Goal: Information Seeking & Learning: Learn about a topic

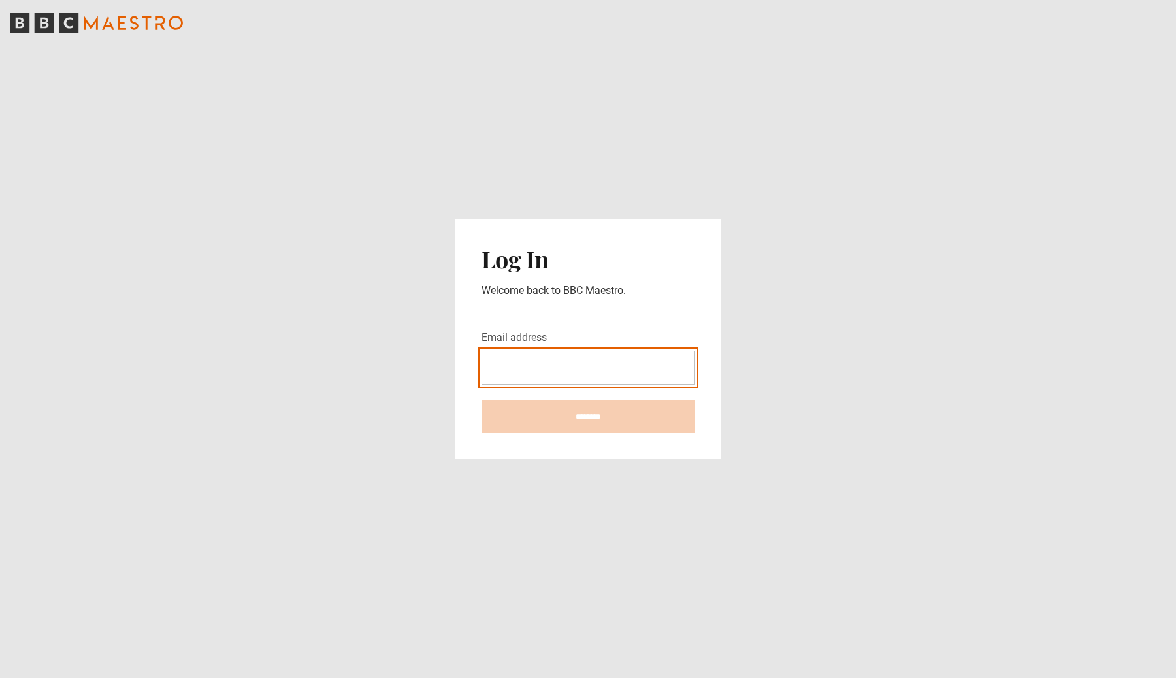
type input "**********"
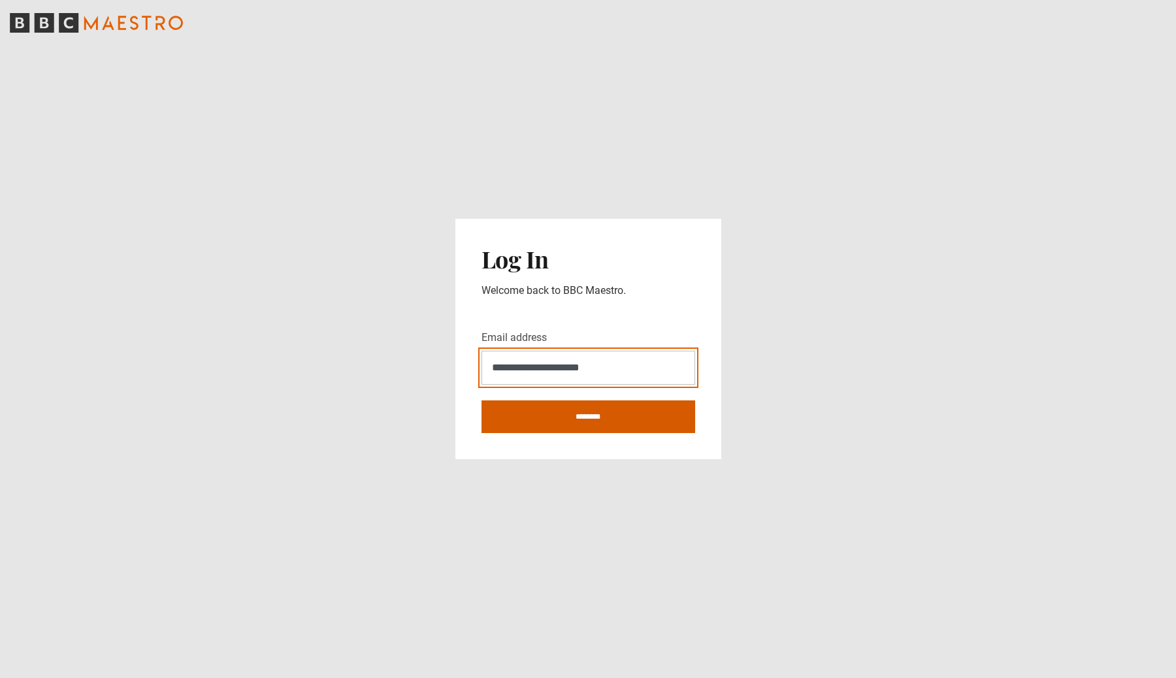
click at [482, 401] on input "********" at bounding box center [589, 417] width 214 height 33
type input "**********"
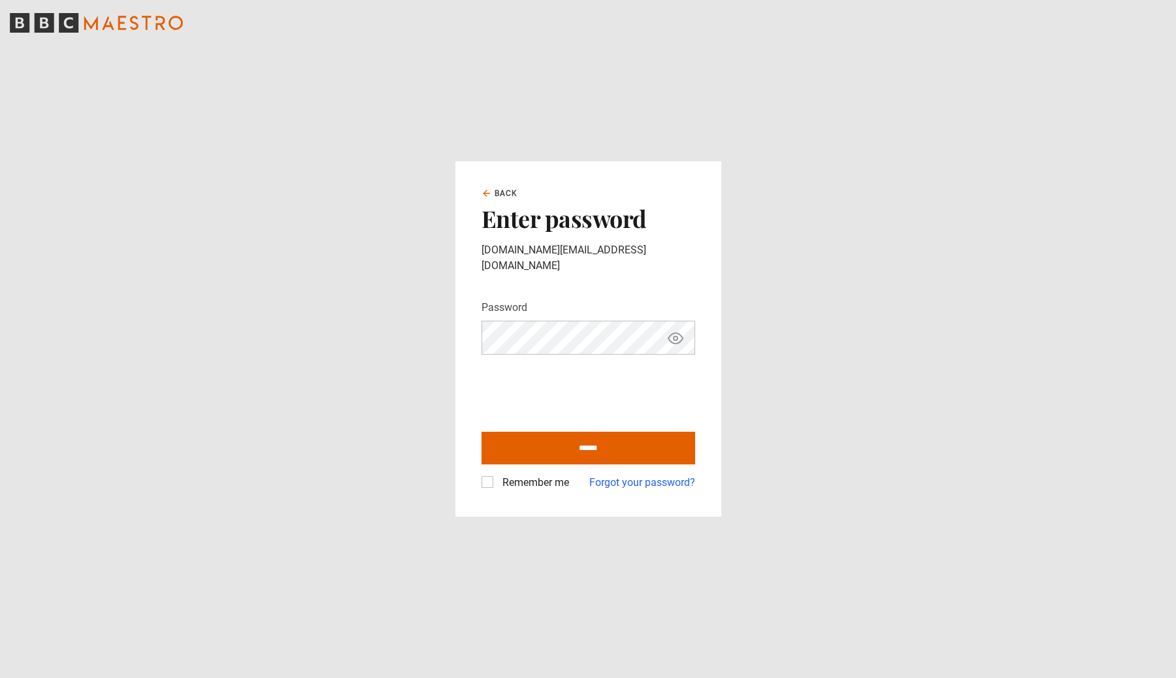
click at [497, 478] on label "Remember me" at bounding box center [533, 483] width 72 height 16
click at [553, 444] on input "******" at bounding box center [589, 448] width 214 height 33
type input "**********"
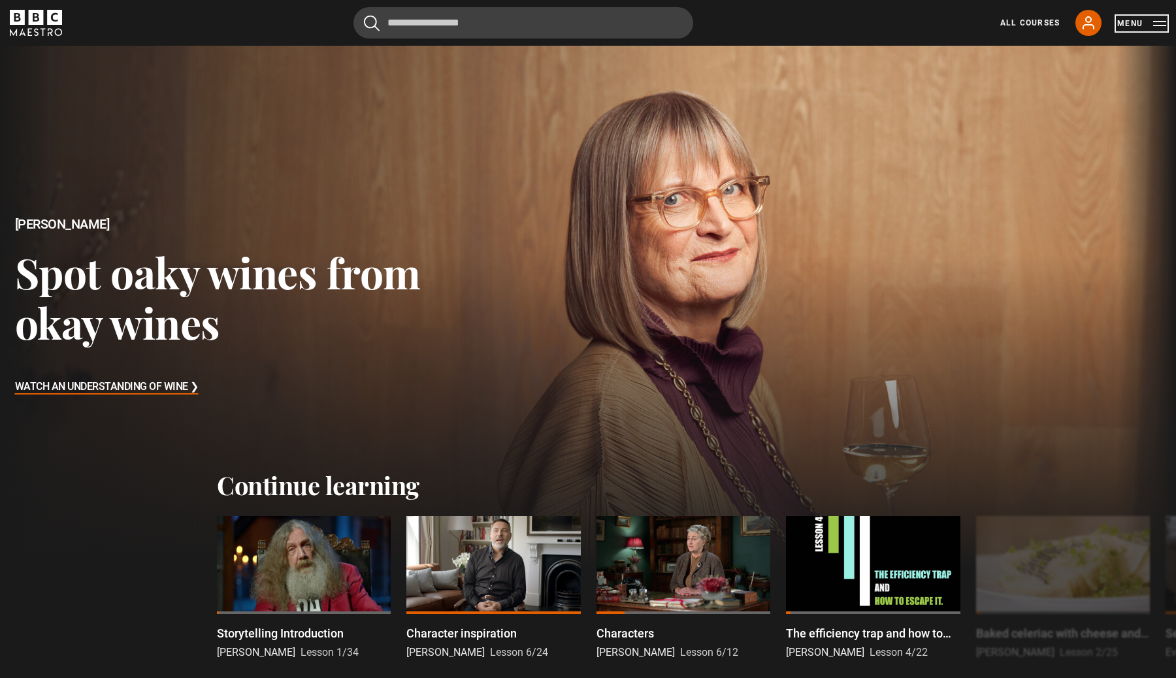
click at [1160, 24] on button "Menu" at bounding box center [1141, 23] width 49 height 13
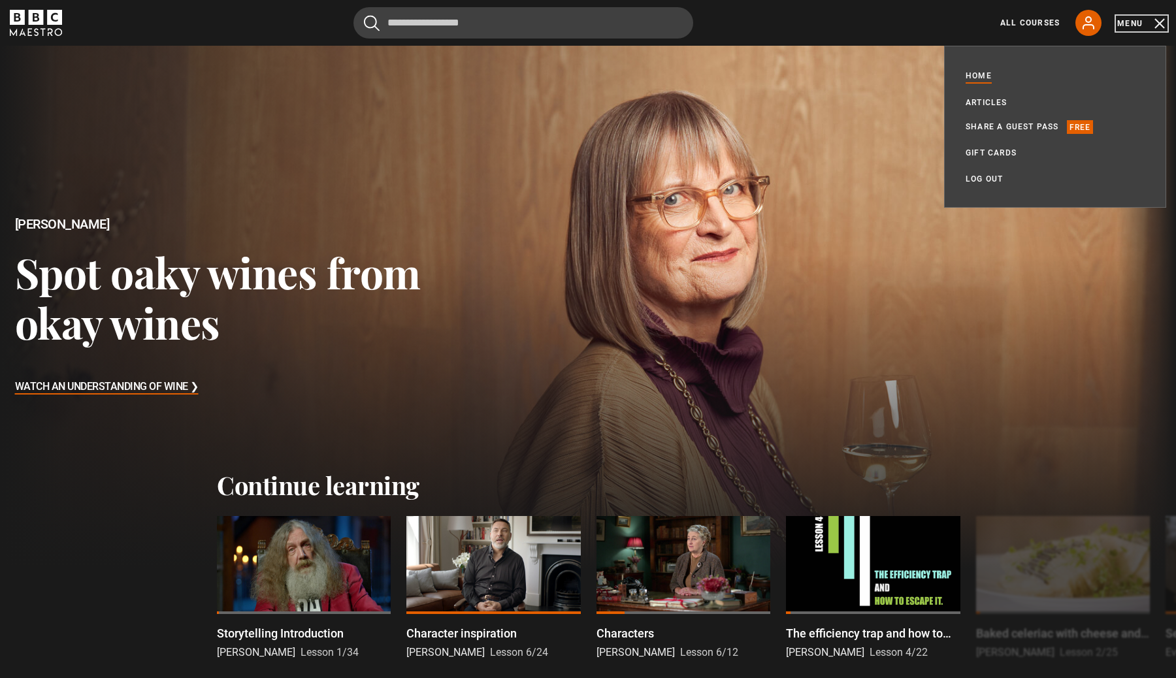
click at [1160, 25] on button "Menu" at bounding box center [1141, 23] width 49 height 13
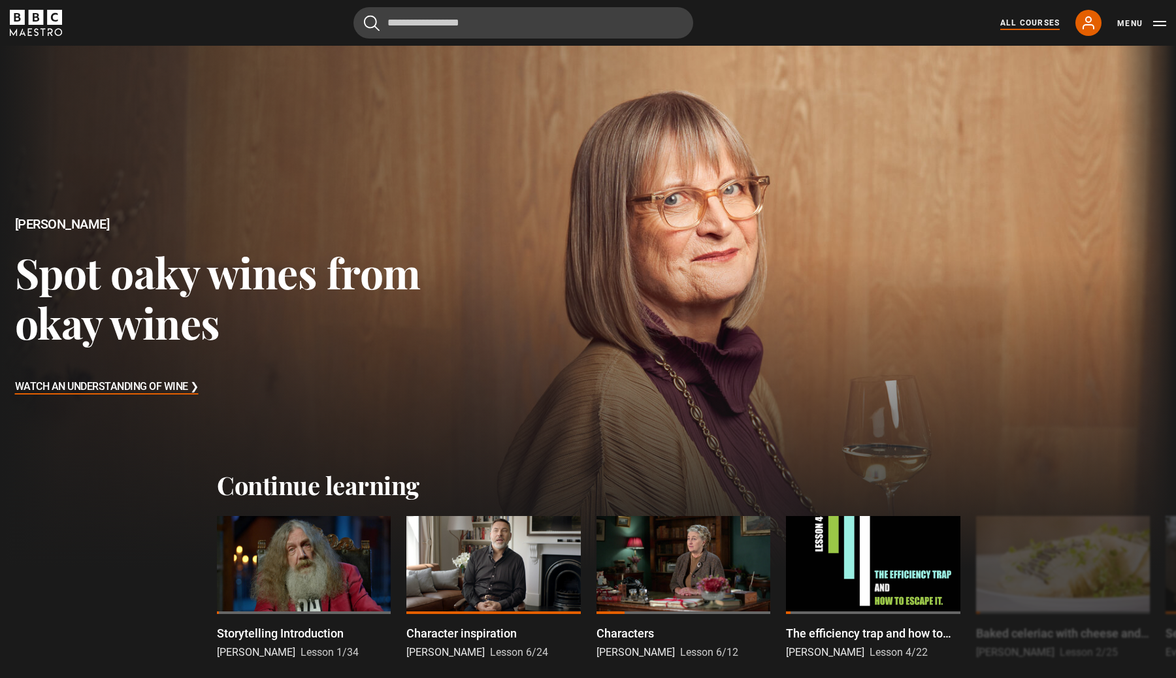
click at [1056, 23] on link "All Courses" at bounding box center [1029, 23] width 59 height 12
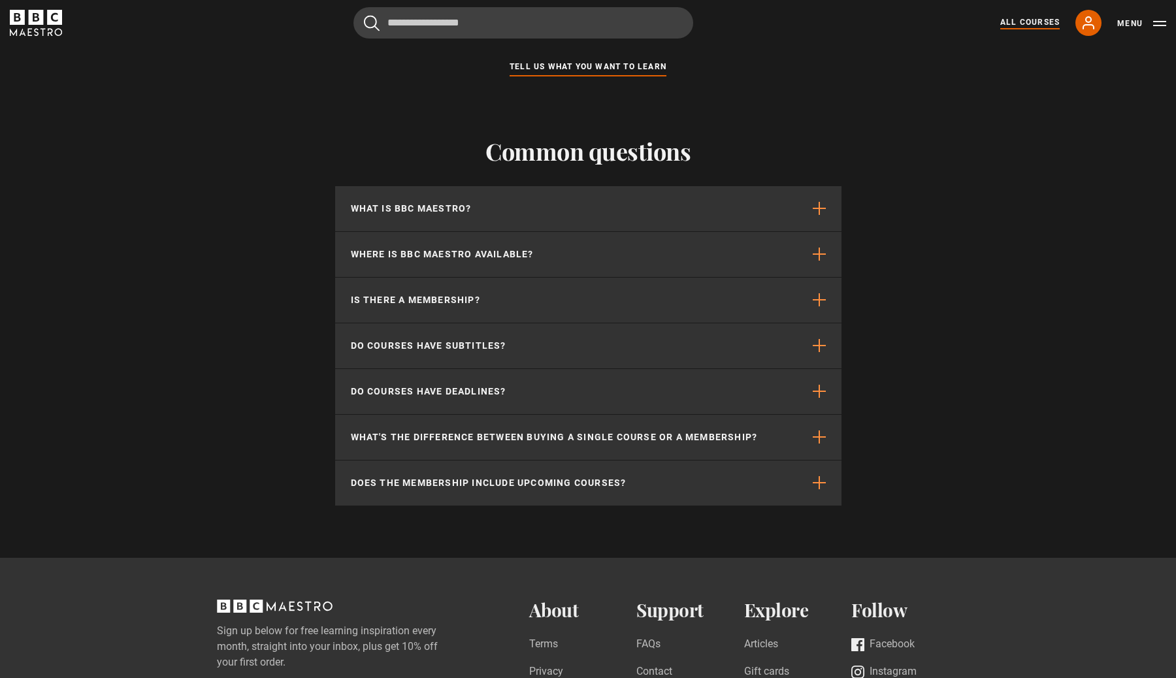
scroll to position [5674, 0]
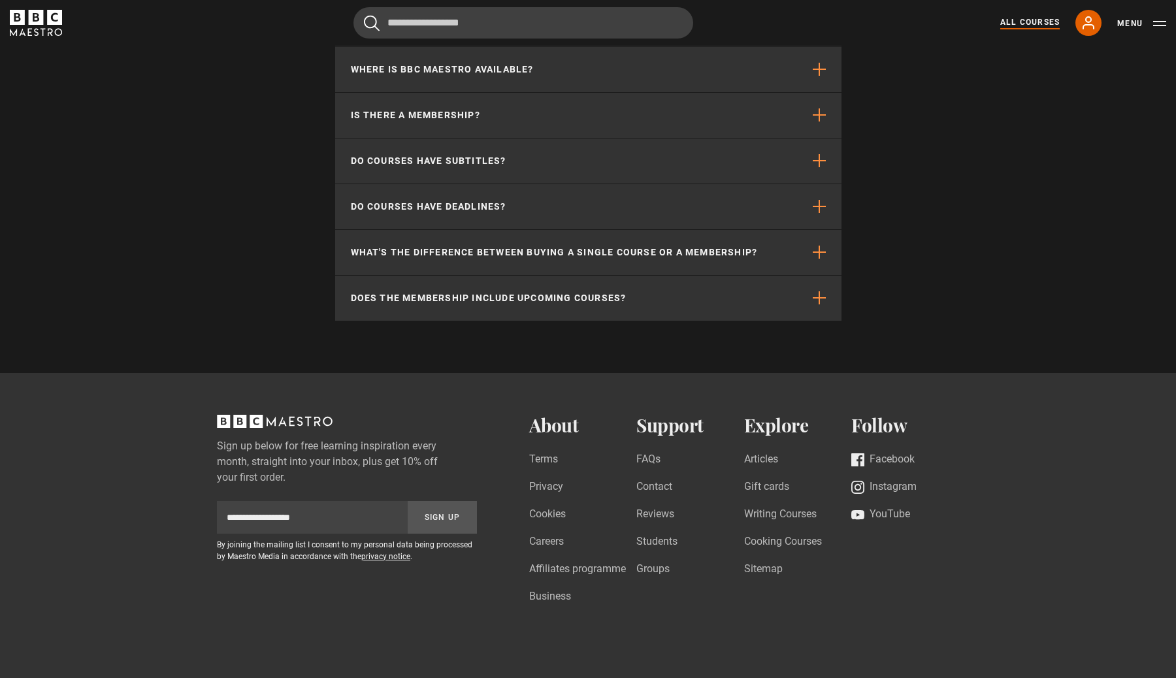
click at [1036, 82] on div "Common questions What is BBC Maestro? BBC Maestro is a membership-based streami…" at bounding box center [588, 136] width 1176 height 472
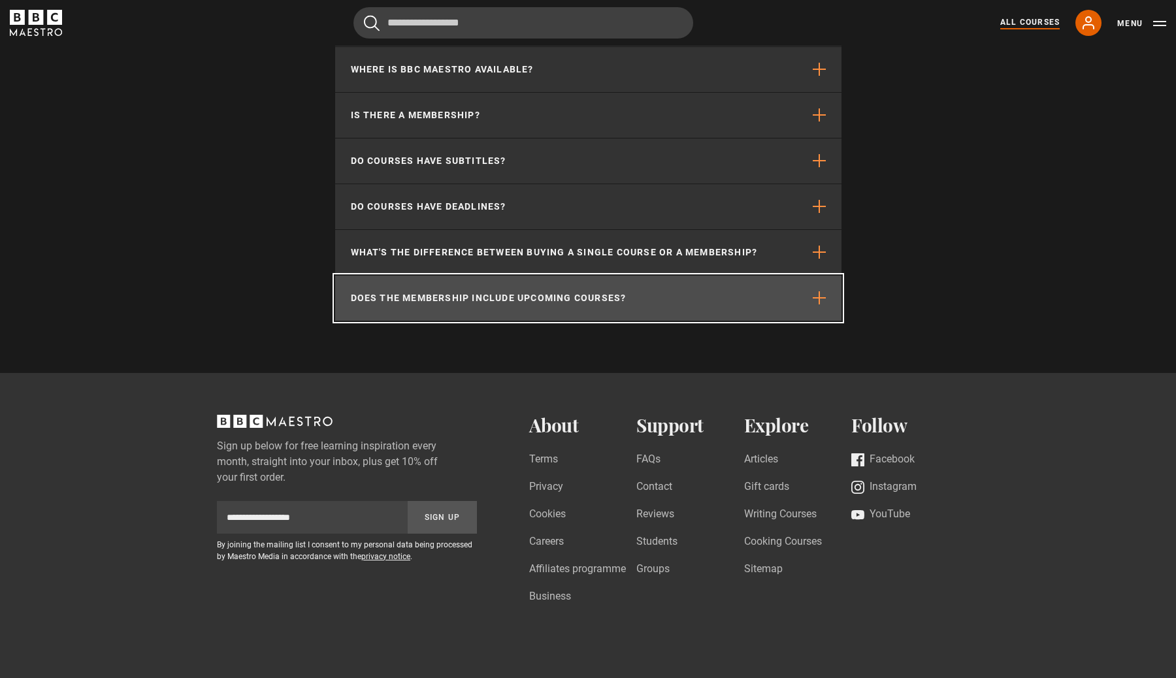
click at [822, 301] on span "button" at bounding box center [819, 297] width 13 height 13
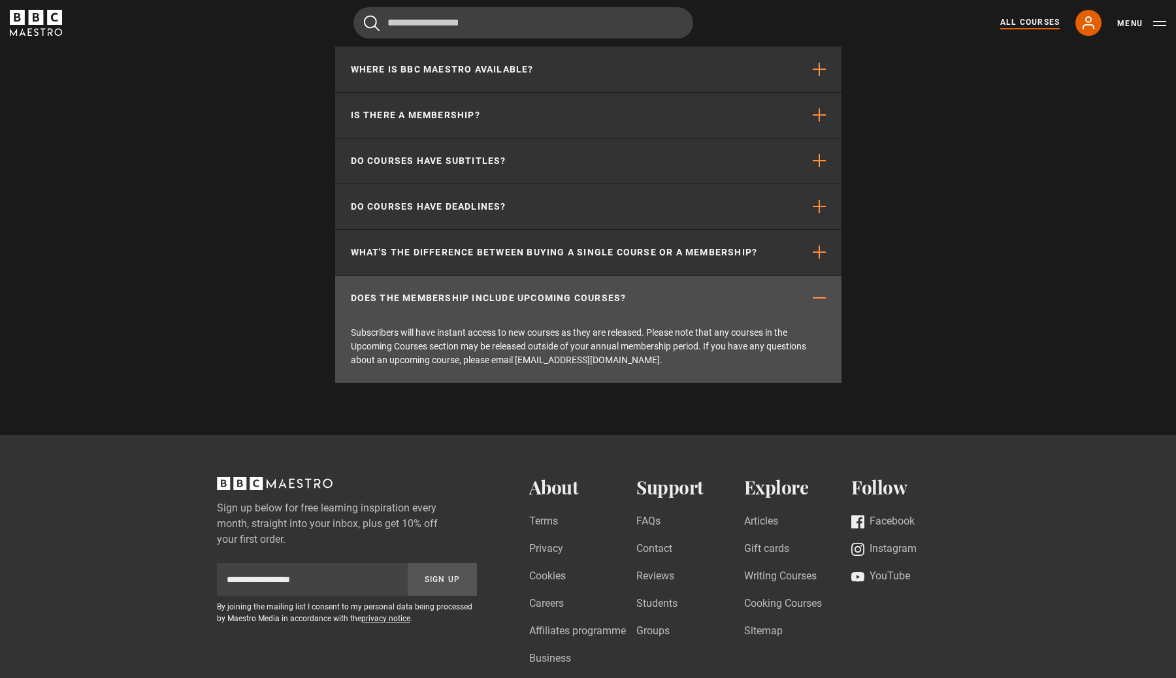
click at [915, 193] on div "Common questions What is BBC Maestro? BBC Maestro is a membership-based streami…" at bounding box center [588, 167] width 1176 height 534
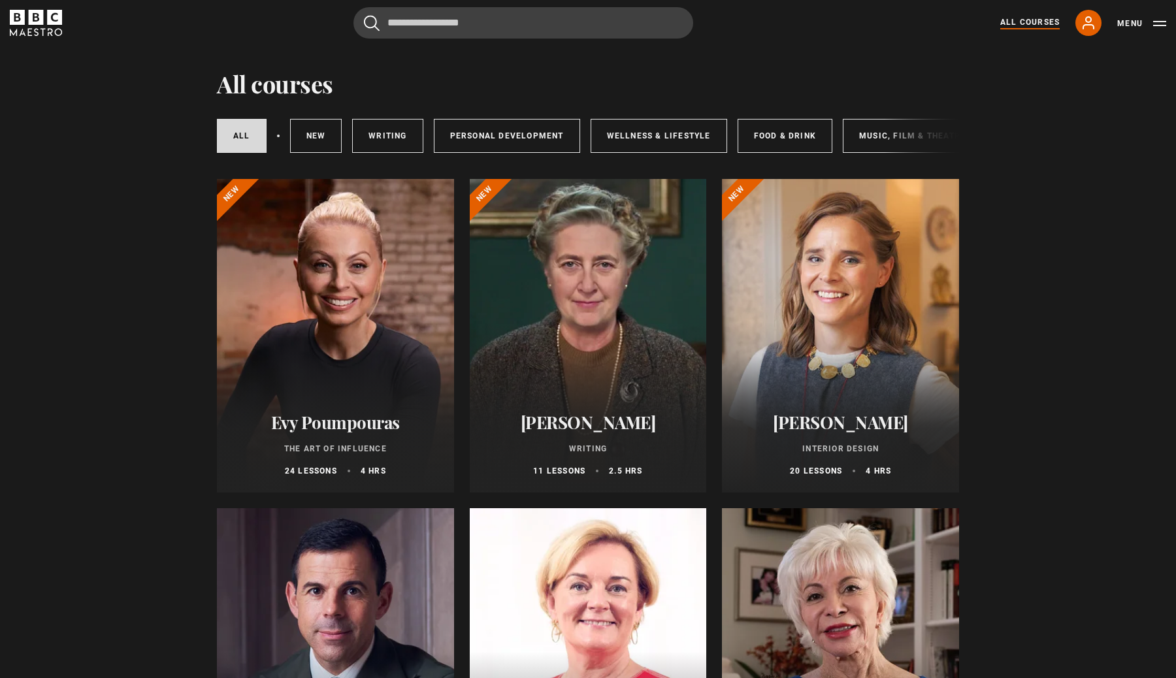
scroll to position [0, 0]
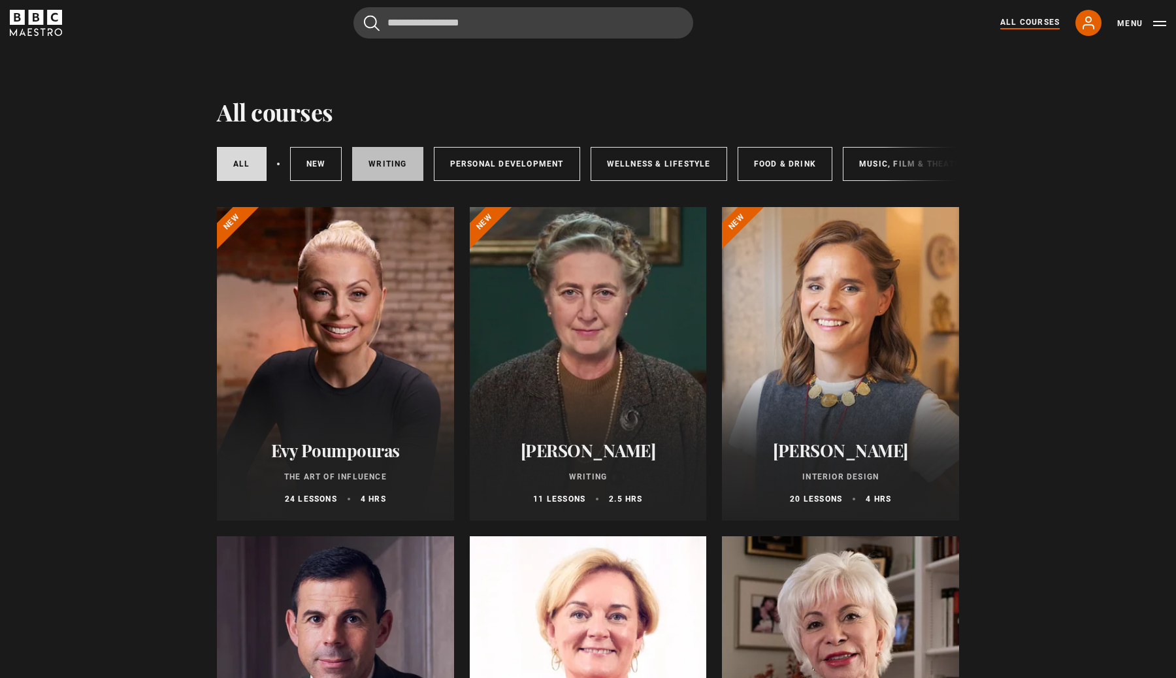
click at [396, 173] on link "Writing" at bounding box center [387, 164] width 71 height 34
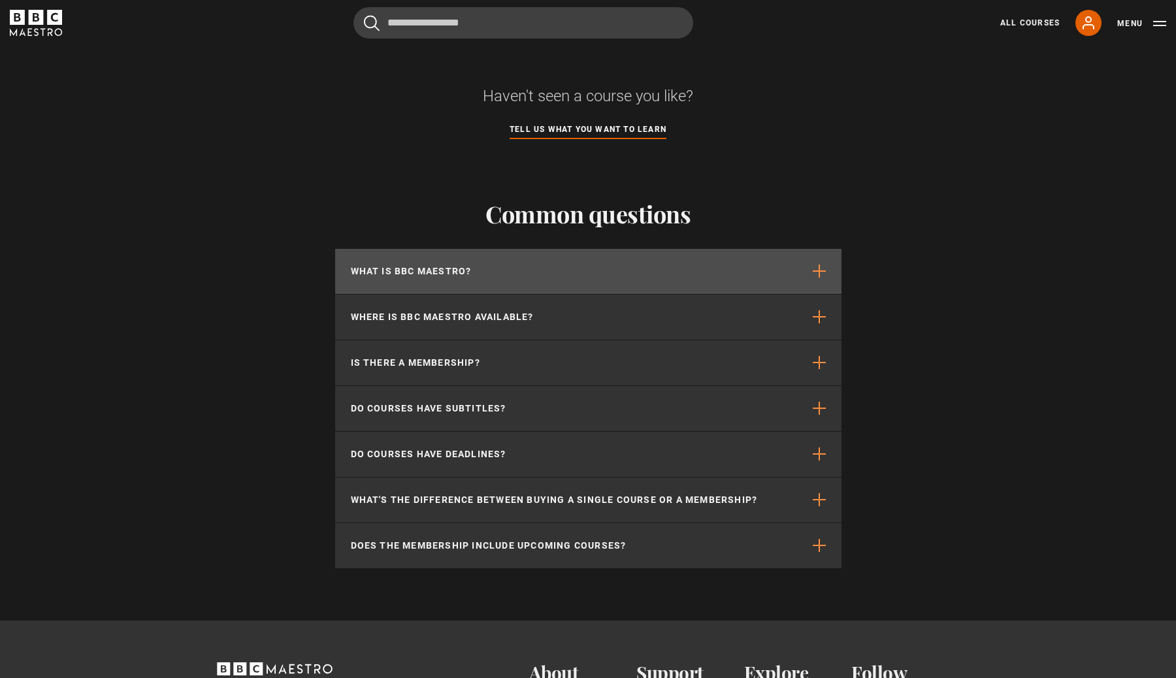
scroll to position [1228, 0]
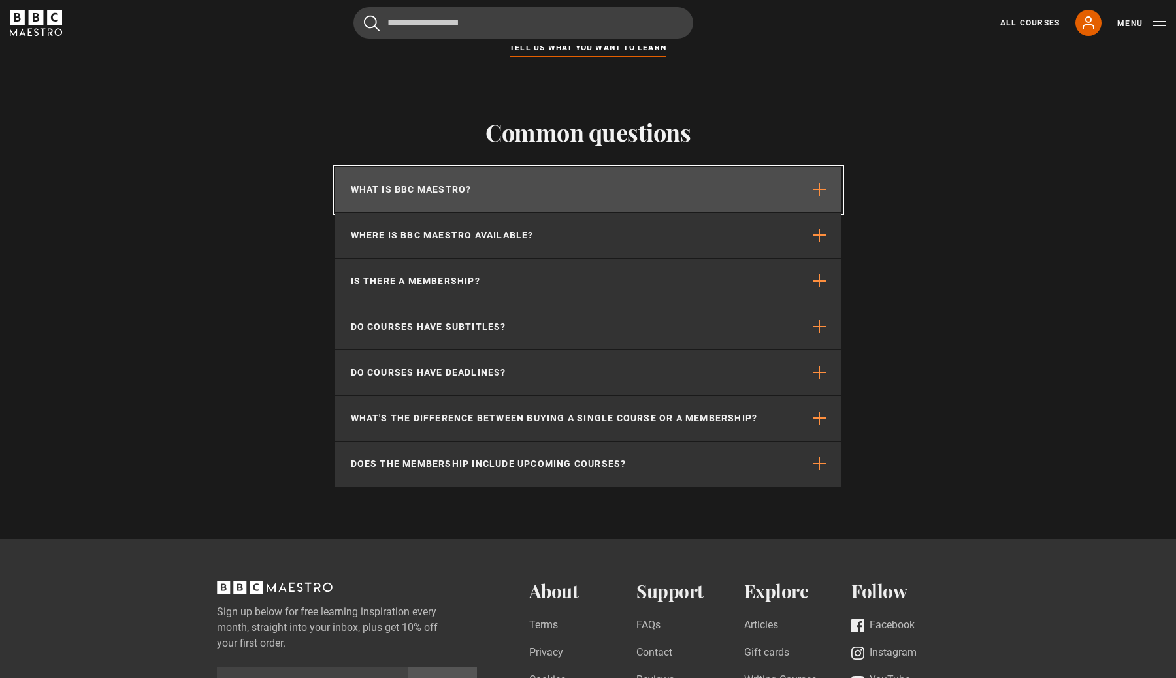
click at [823, 188] on span "button" at bounding box center [819, 189] width 13 height 13
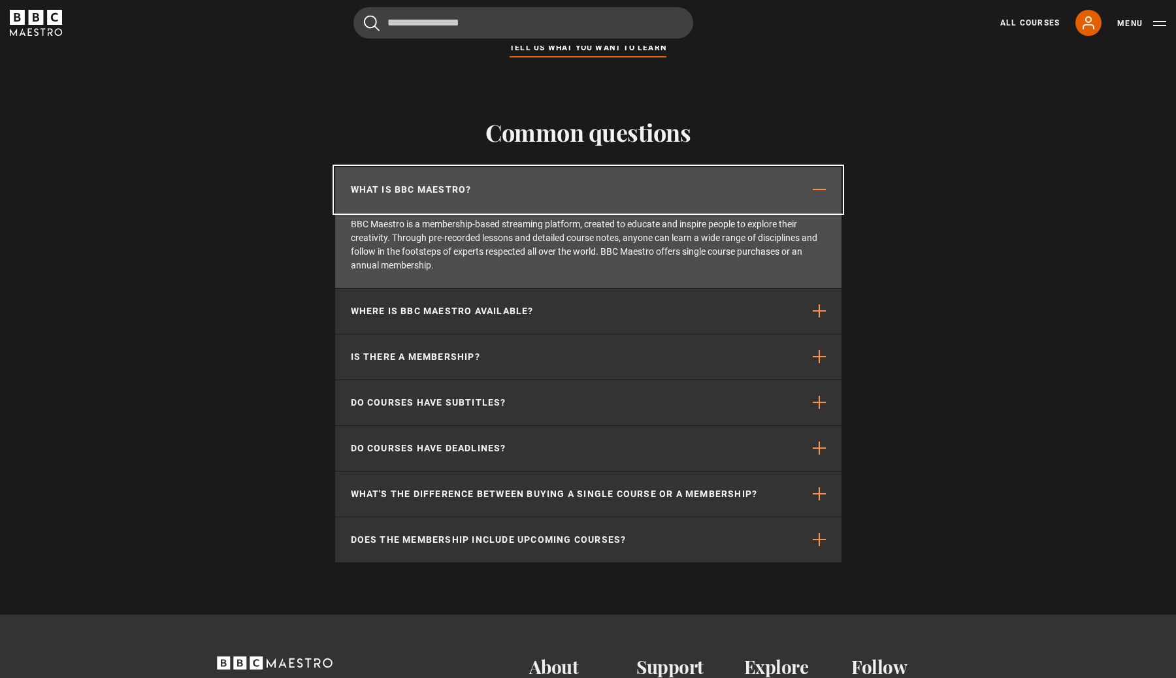
click at [823, 188] on span "button" at bounding box center [819, 189] width 13 height 13
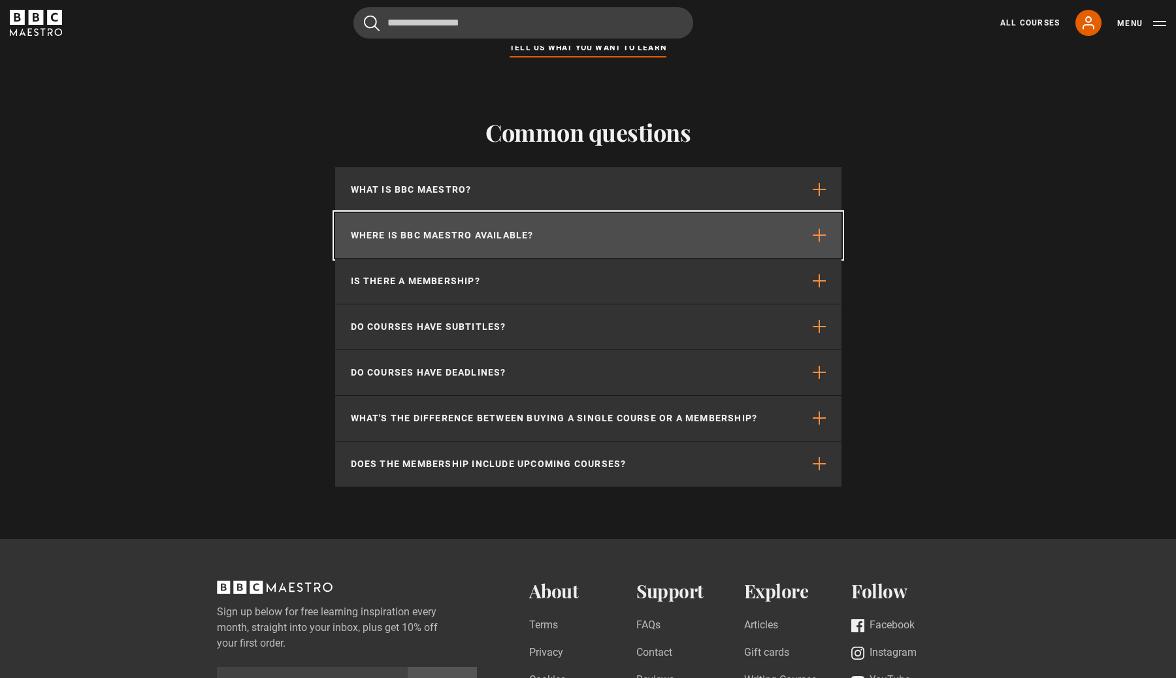
click at [816, 230] on span "button" at bounding box center [819, 235] width 13 height 13
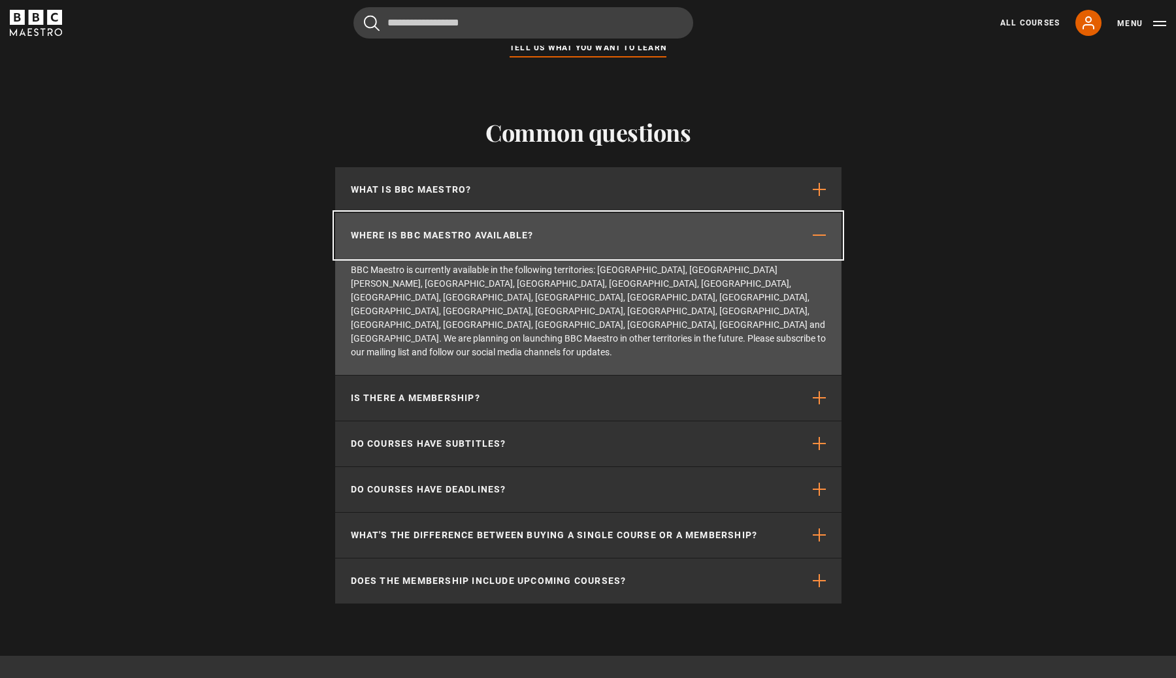
click at [816, 235] on span "button" at bounding box center [819, 235] width 13 height 13
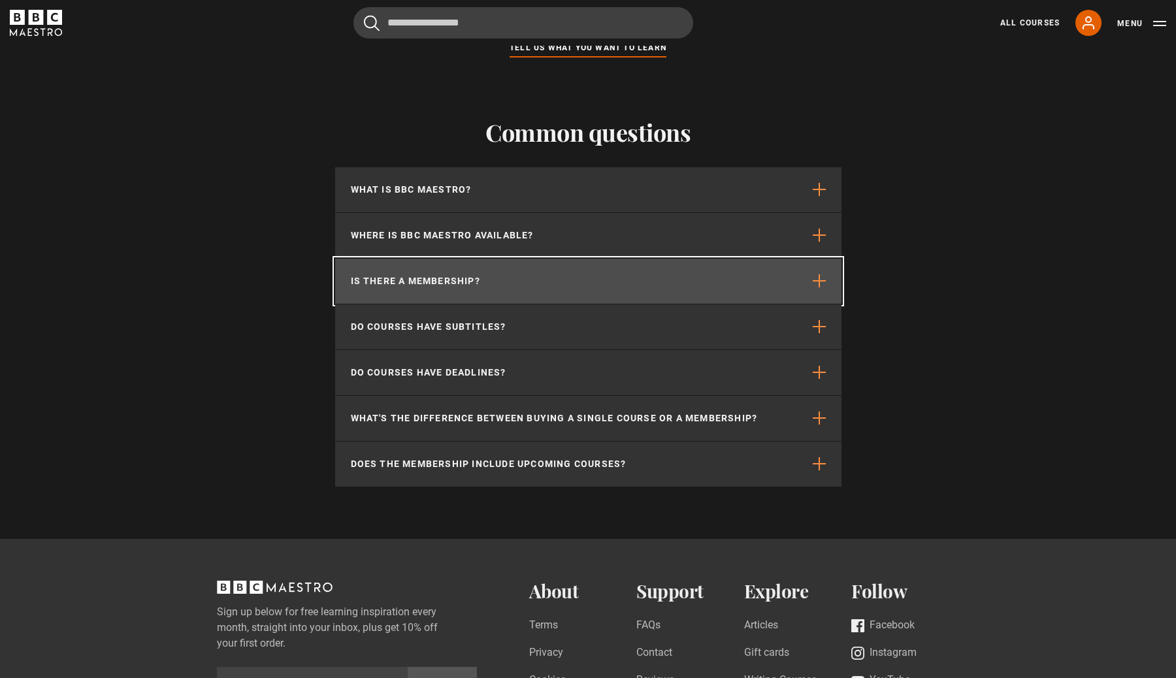
click at [817, 281] on span "button" at bounding box center [819, 280] width 13 height 13
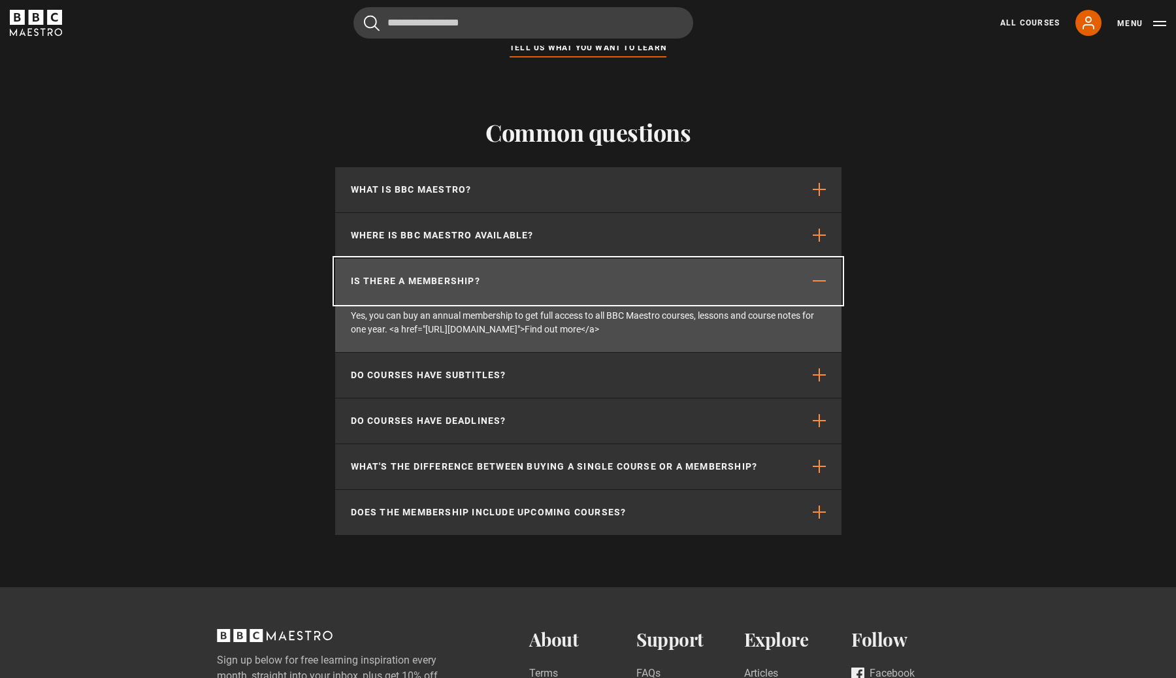
click at [817, 281] on span "button" at bounding box center [819, 280] width 13 height 13
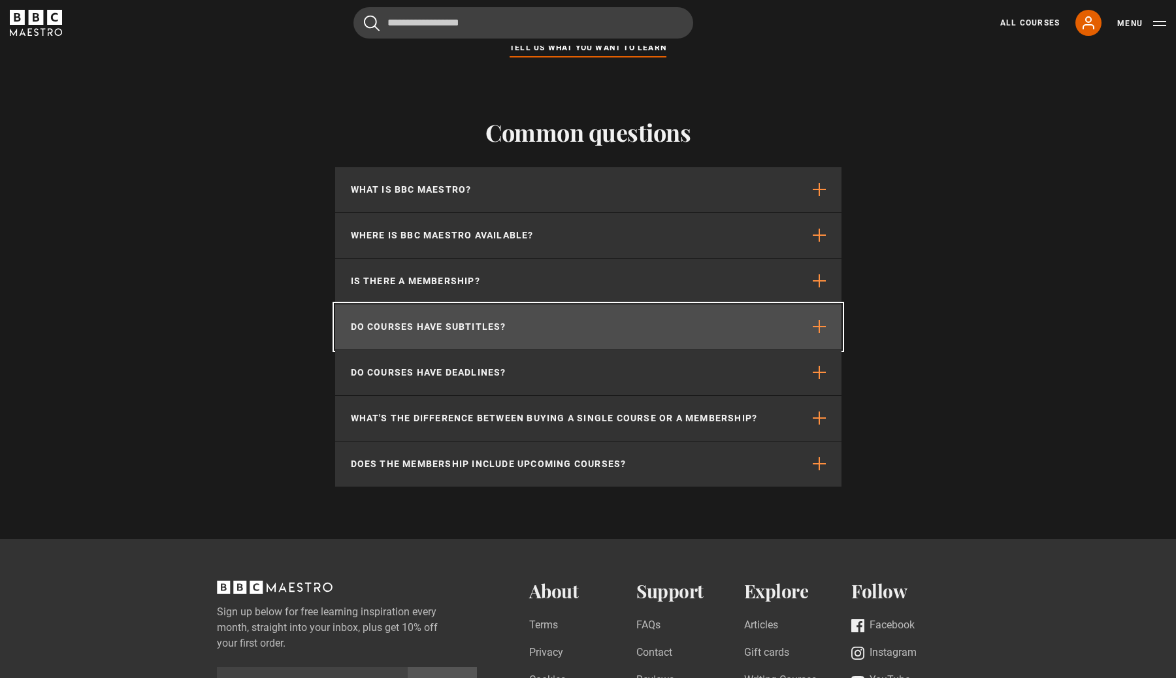
click at [827, 323] on button "Do courses have subtitles?" at bounding box center [588, 326] width 506 height 45
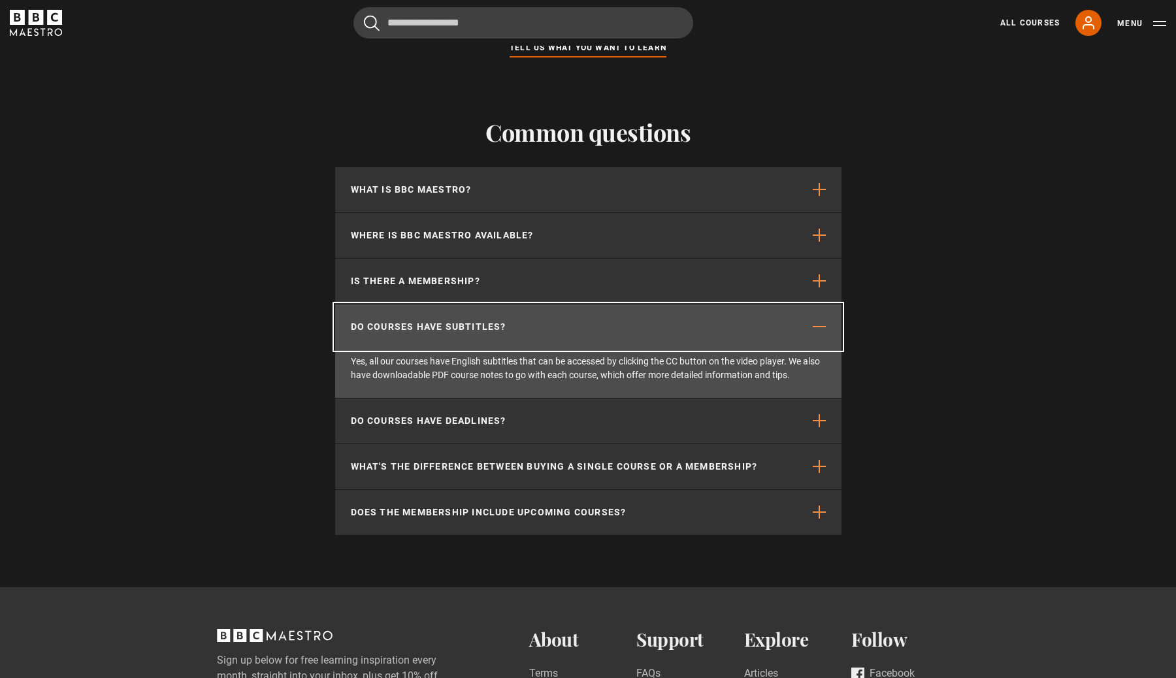
click at [827, 323] on button "Do courses have subtitles?" at bounding box center [588, 326] width 506 height 45
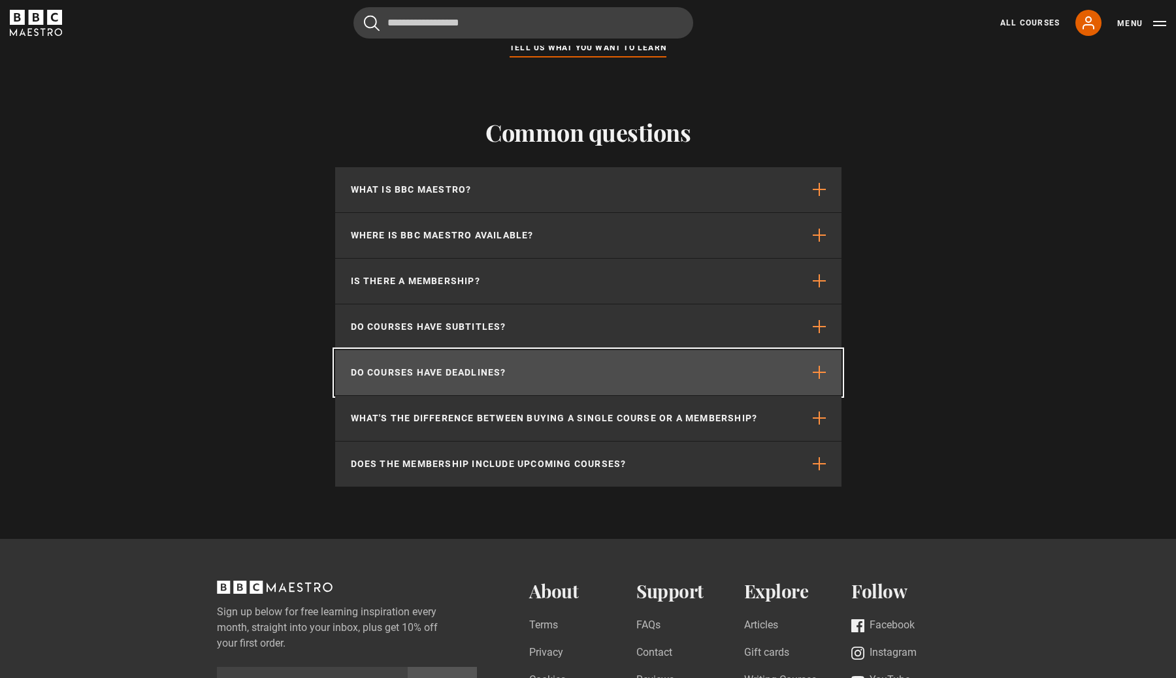
click at [829, 371] on button "Do courses have deadlines?" at bounding box center [588, 372] width 506 height 45
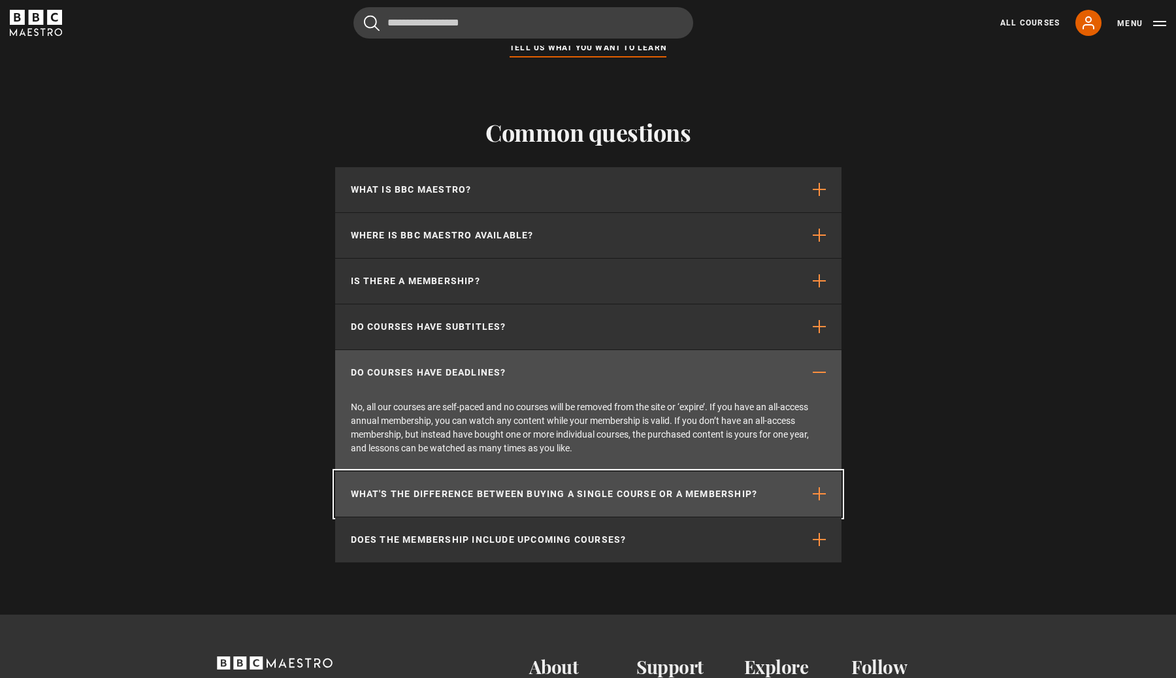
click at [820, 508] on button "What's the difference between buying a single course or a membership?" at bounding box center [588, 494] width 506 height 45
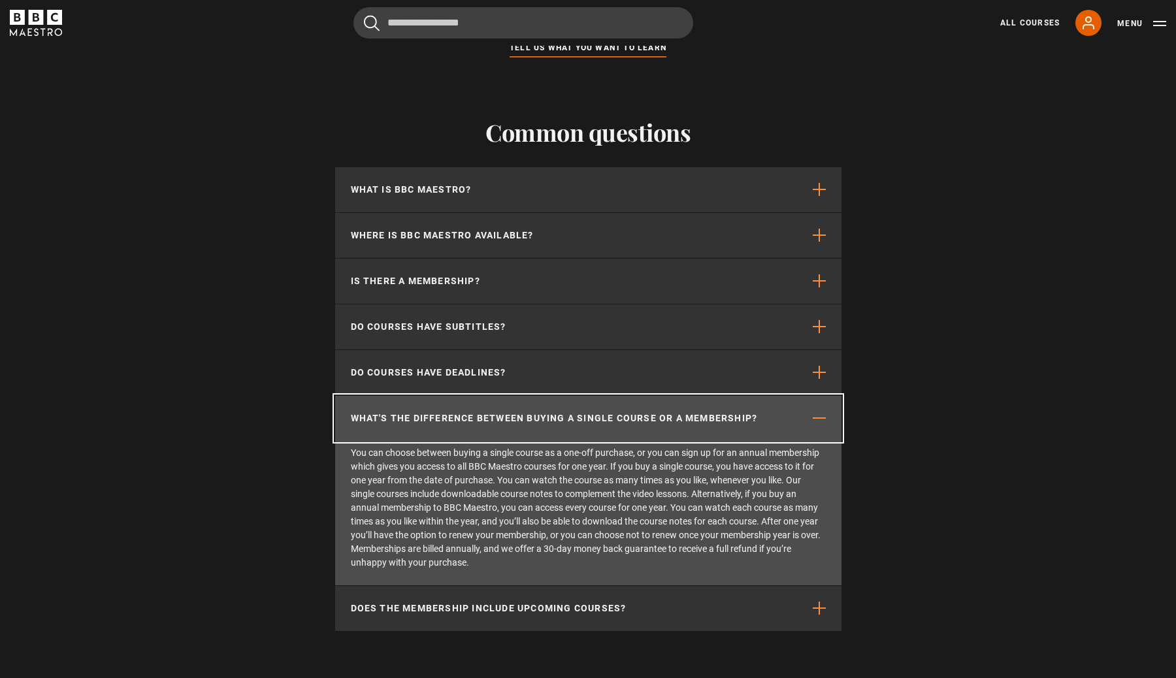
click at [818, 424] on button "What's the difference between buying a single course or a membership?" at bounding box center [588, 418] width 506 height 45
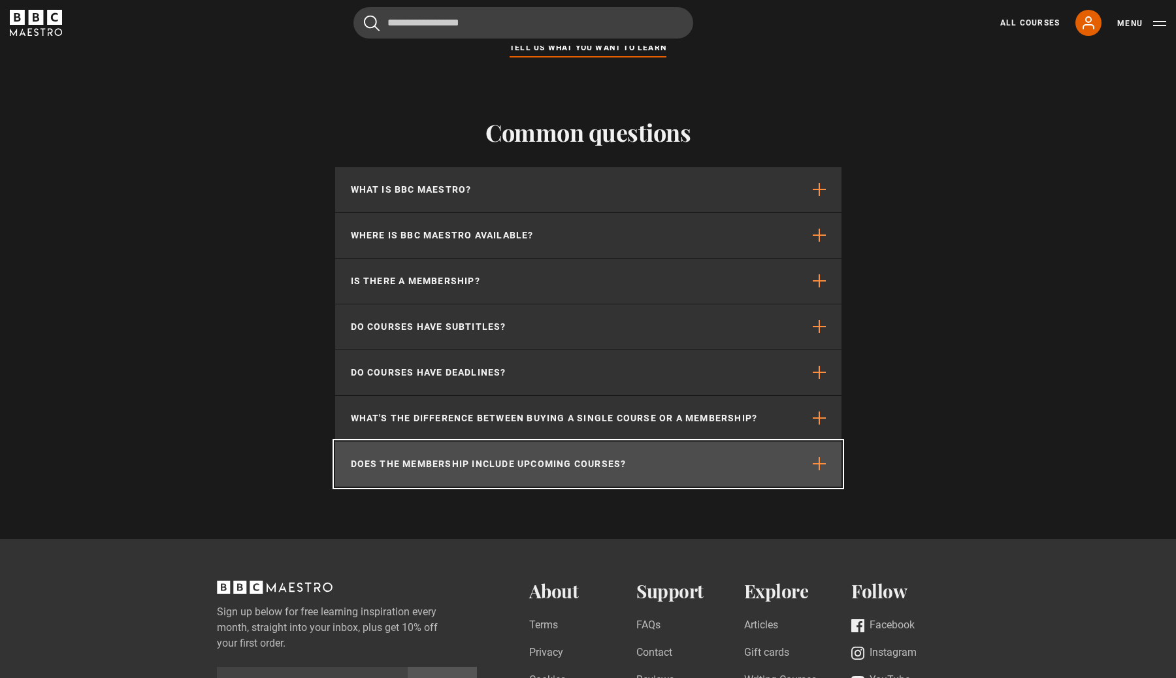
click at [817, 470] on span "button" at bounding box center [819, 463] width 13 height 13
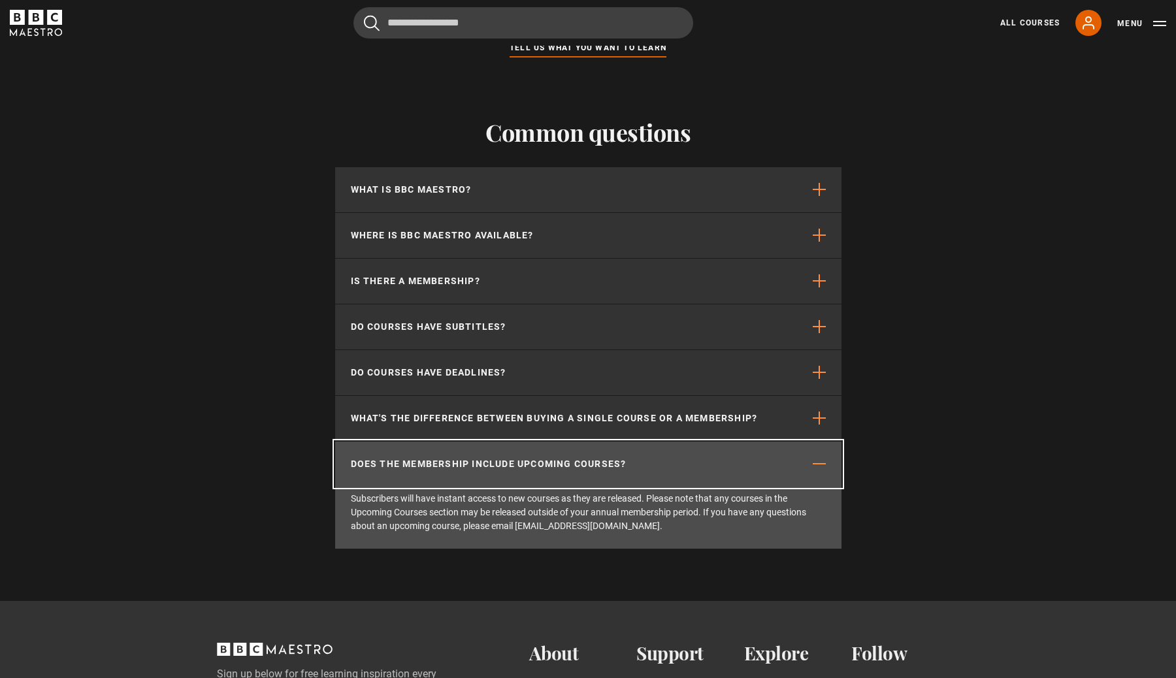
click at [815, 453] on button "Does the membership include upcoming courses?" at bounding box center [588, 464] width 506 height 45
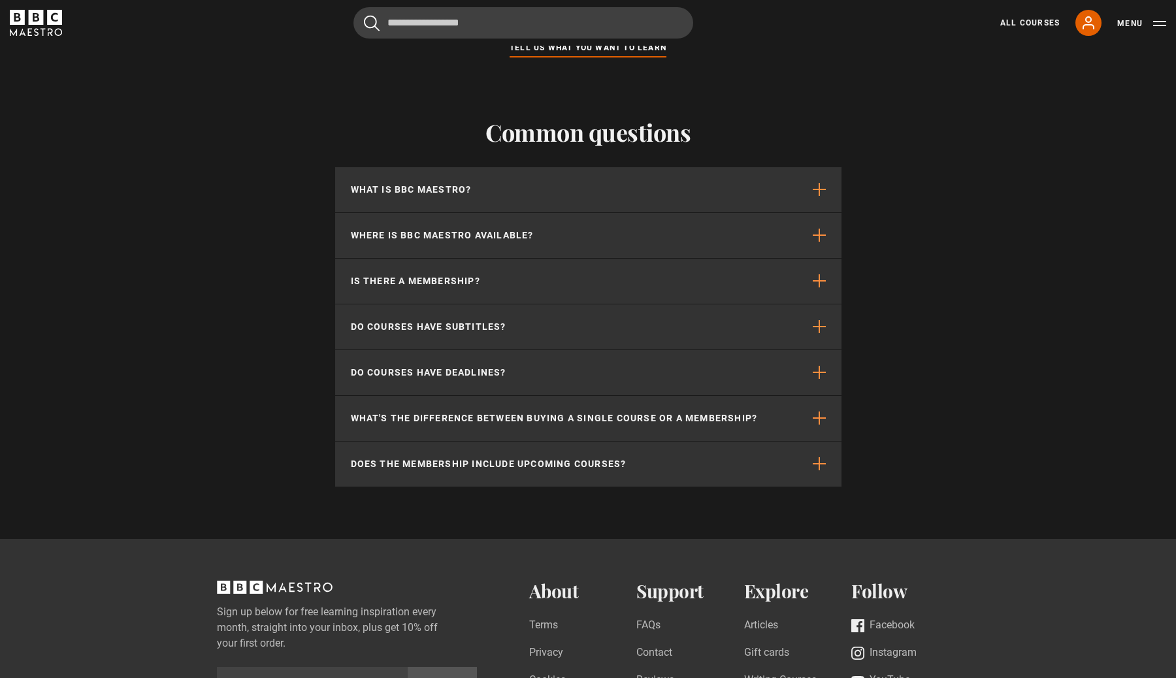
click at [1173, 20] on div "Cancel Courses Previous courses Next courses [PERSON_NAME] Writing 12 Related L…" at bounding box center [588, 22] width 1176 height 31
click at [1166, 25] on button "Menu" at bounding box center [1141, 23] width 49 height 13
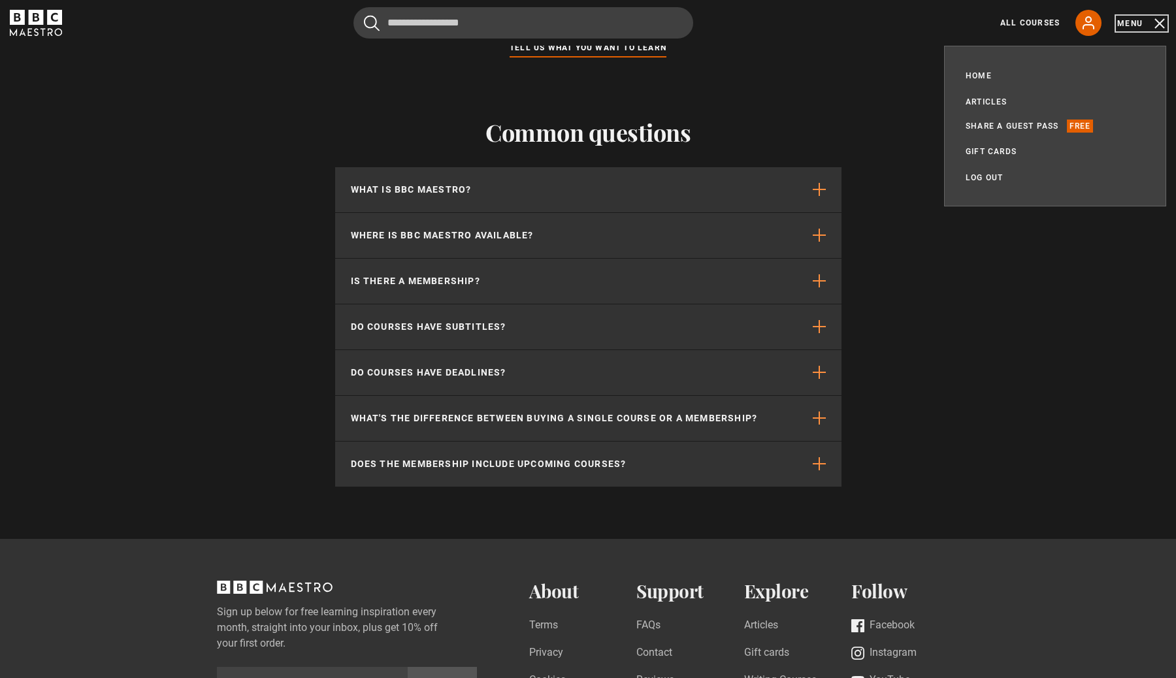
click at [1166, 25] on button "Menu" at bounding box center [1141, 23] width 49 height 13
